Goal: Find specific page/section: Find specific page/section

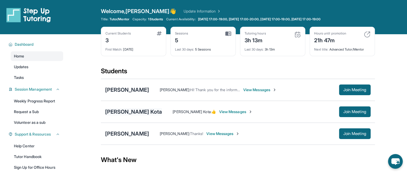
click at [121, 112] on div "[PERSON_NAME] Kota" at bounding box center [133, 111] width 57 height 7
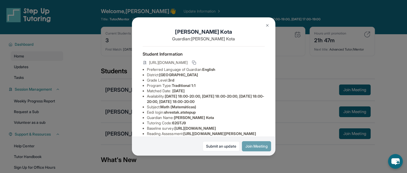
click at [255, 148] on button "Join Meeting" at bounding box center [256, 146] width 29 height 10
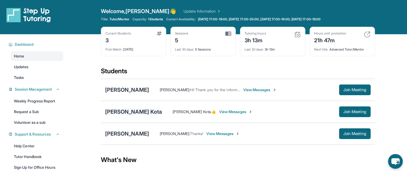
click at [119, 110] on div "[PERSON_NAME] Kota" at bounding box center [133, 111] width 57 height 7
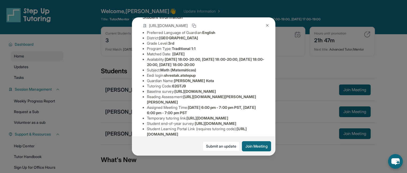
scroll to position [39, 0]
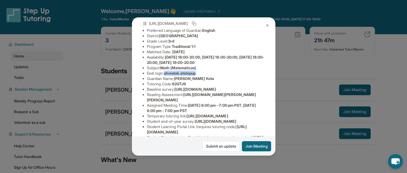
copy span "shrestak.atstepup"
drag, startPoint x: 166, startPoint y: 78, endPoint x: 204, endPoint y: 78, distance: 37.7
click at [204, 76] on li "Eedi login : shrestak.atstepup" at bounding box center [206, 73] width 118 height 5
click at [183, 81] on span "[PERSON_NAME] Kota" at bounding box center [194, 78] width 40 height 5
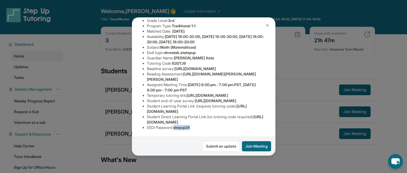
drag, startPoint x: 175, startPoint y: 125, endPoint x: 195, endPoint y: 126, distance: 19.9
click at [195, 126] on div "Student Information [URL][DOMAIN_NAME] Preferred Language of Guardian: English …" at bounding box center [204, 61] width 122 height 148
copy span "stepup24"
